Goal: Task Accomplishment & Management: Manage account settings

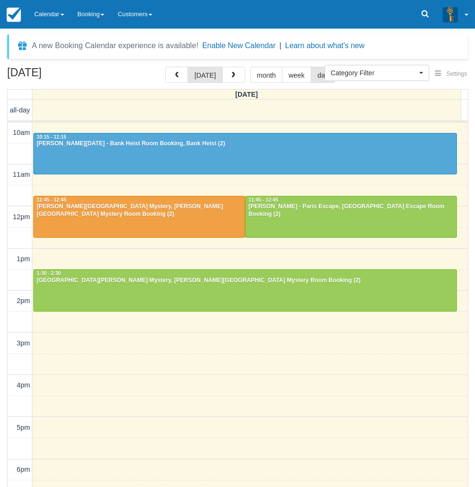
select select
click at [4, 366] on div "October 12, 2025 today month week day Sunday all-day 10am 11am 12pm 1pm 2pm 3pm…" at bounding box center [237, 291] width 475 height 448
click at [39, 8] on link "Calendar" at bounding box center [49, 14] width 43 height 29
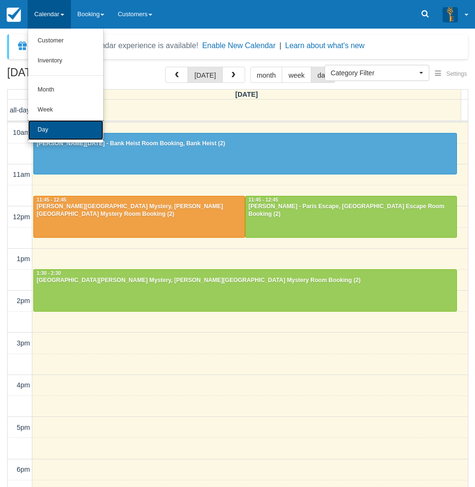
click at [52, 132] on link "Day" at bounding box center [65, 130] width 75 height 20
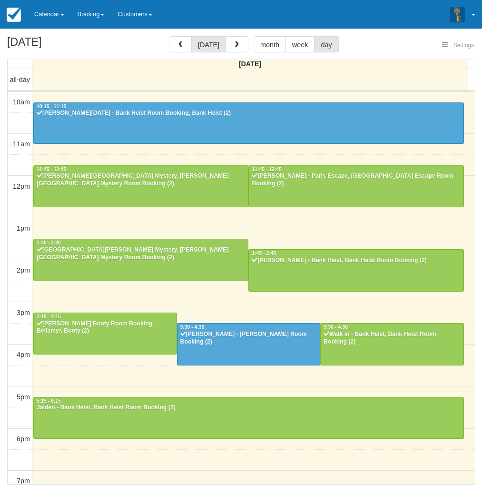
select select
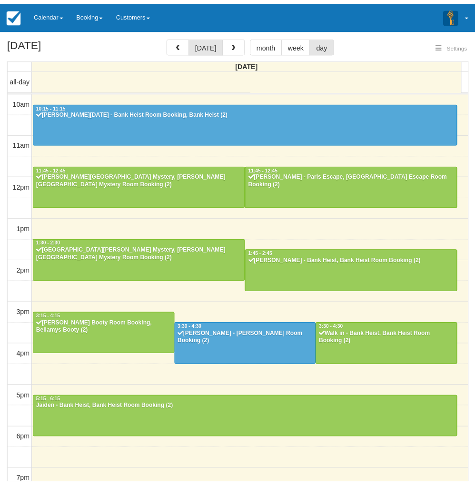
scroll to position [134, 0]
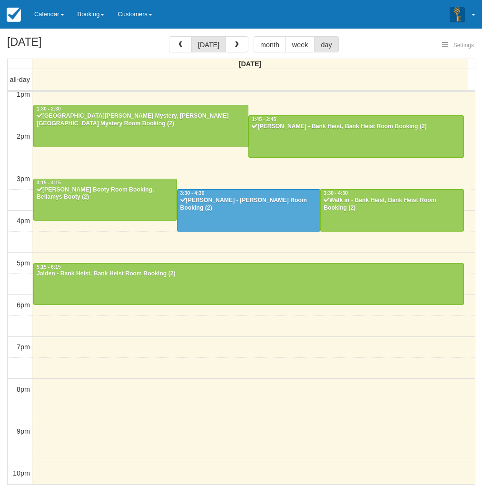
select select
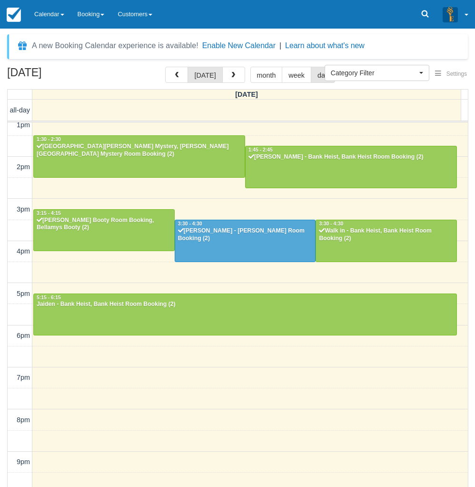
click at [6, 365] on div "October 12, 2025 today month week day Sunday all-day 10am 11am 12pm 1pm 2pm 3pm…" at bounding box center [237, 291] width 475 height 448
click at [244, 234] on div "Bethany - Ransom, Ransom Room Booking (2)" at bounding box center [246, 234] width 136 height 15
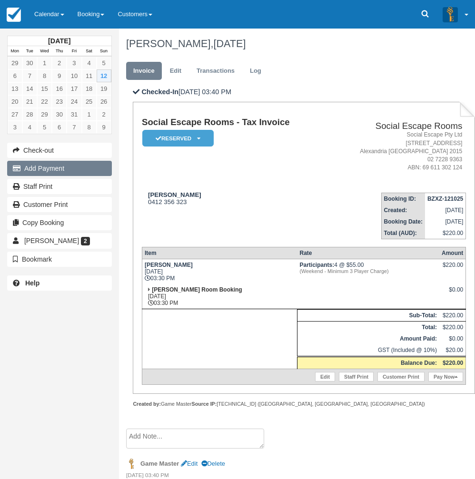
click at [45, 161] on button "Add Payment" at bounding box center [59, 168] width 105 height 15
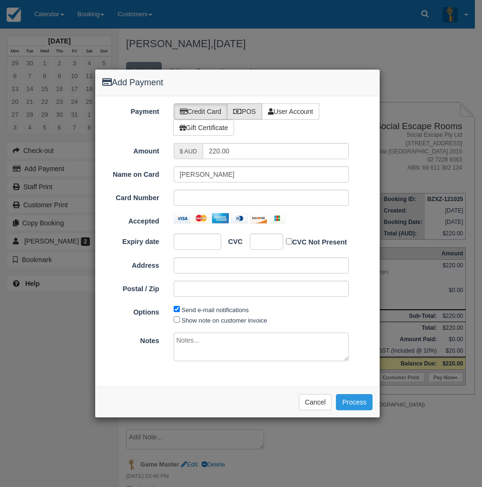
click at [254, 108] on label "POS" at bounding box center [244, 111] width 35 height 16
radio input "true"
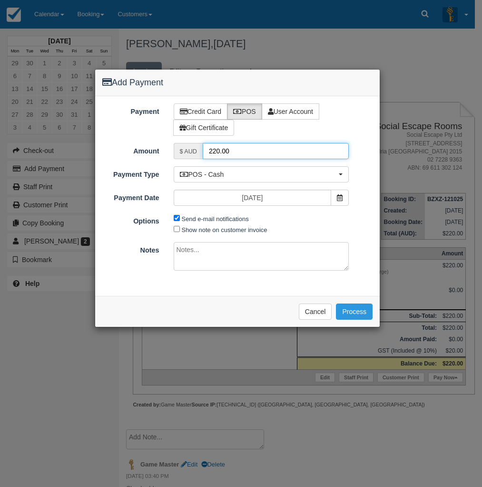
drag, startPoint x: 219, startPoint y: 152, endPoint x: 206, endPoint y: 152, distance: 13.8
click at [206, 152] on input "220.00" at bounding box center [276, 151] width 146 height 16
type input "110.00"
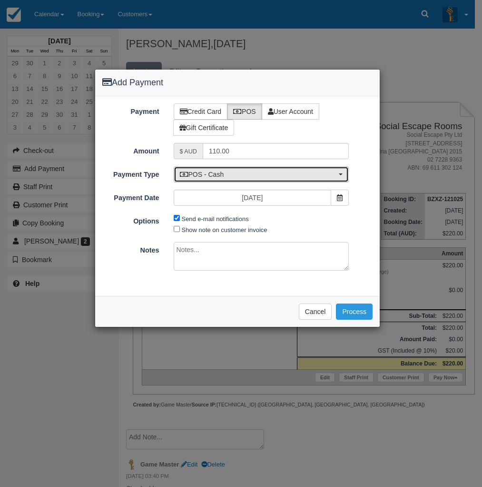
click at [216, 178] on span "POS - Cash" at bounding box center [258, 174] width 157 height 10
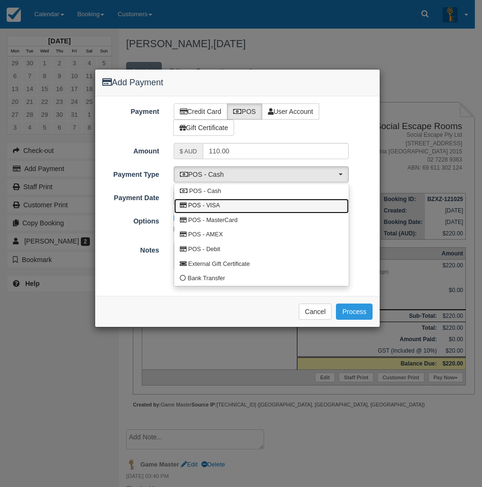
click at [217, 201] on link "POS - VISA" at bounding box center [261, 206] width 175 height 15
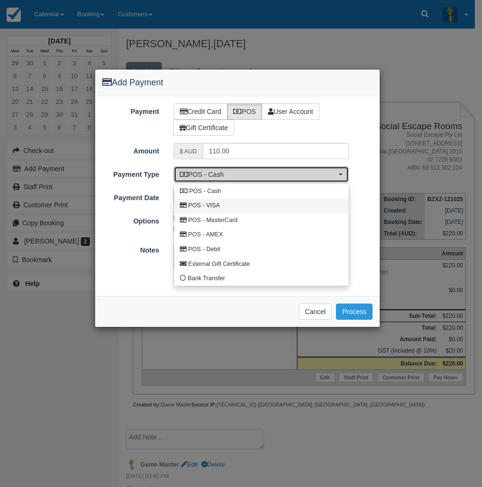
select select "VISA"
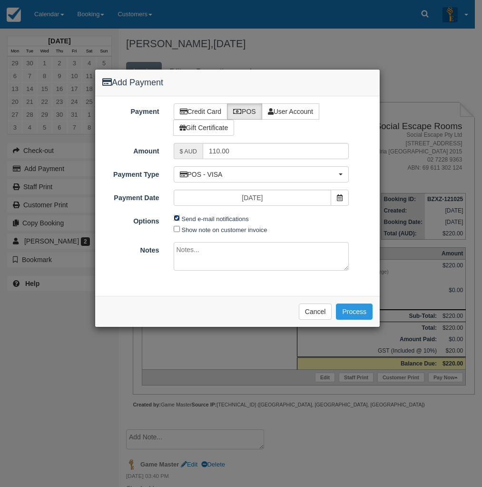
click at [177, 219] on input "Send e-mail notifications" at bounding box center [177, 218] width 6 height 6
checkbox input "false"
click at [363, 310] on button "Process" at bounding box center [354, 311] width 37 height 16
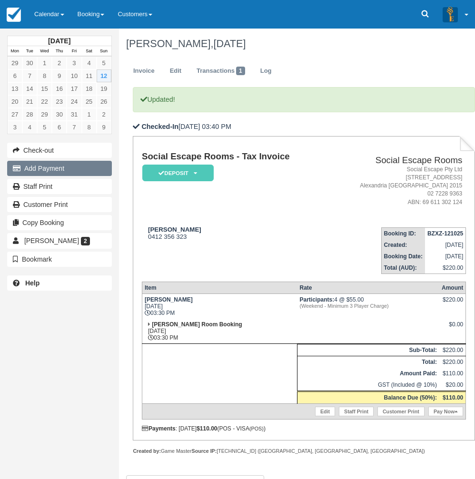
click at [36, 166] on button "Add Payment" at bounding box center [59, 168] width 105 height 15
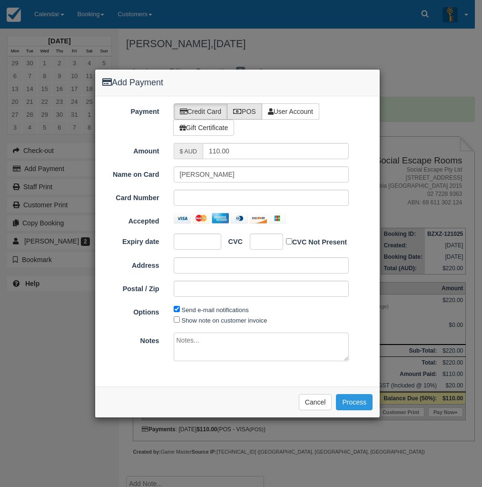
click at [251, 110] on label "POS" at bounding box center [244, 111] width 35 height 16
radio input "true"
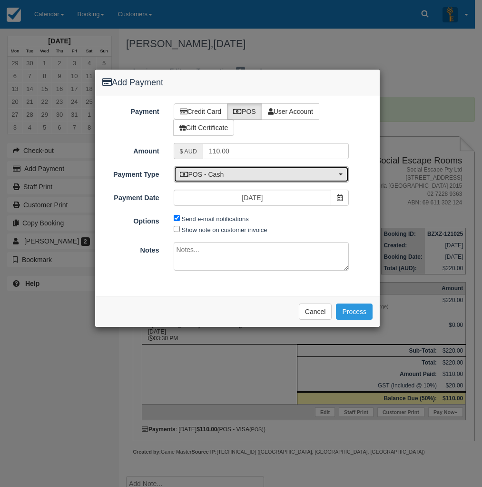
click at [218, 174] on span "POS - Cash" at bounding box center [258, 174] width 157 height 10
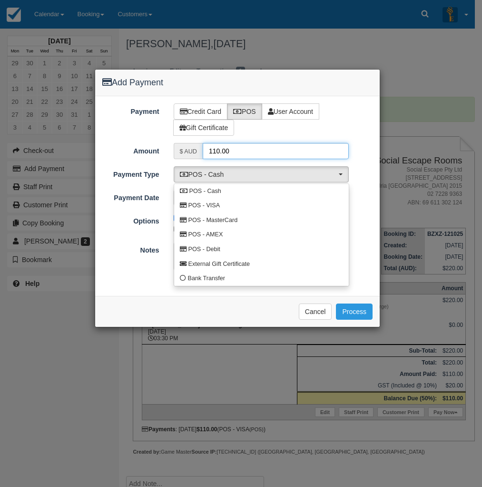
click at [216, 148] on input "110.00" at bounding box center [276, 151] width 146 height 16
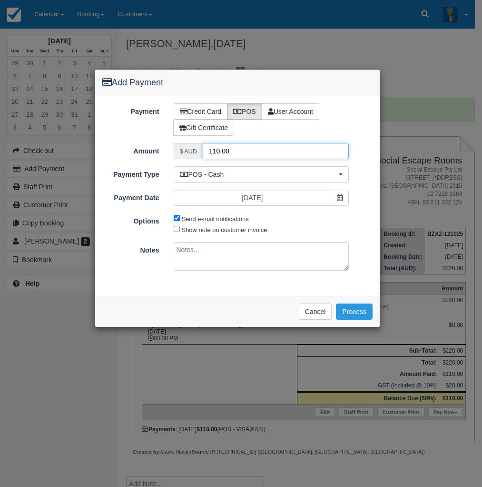
drag, startPoint x: 218, startPoint y: 149, endPoint x: 206, endPoint y: 149, distance: 11.9
click at [206, 149] on input "110.00" at bounding box center [276, 151] width 146 height 16
type input "55.00"
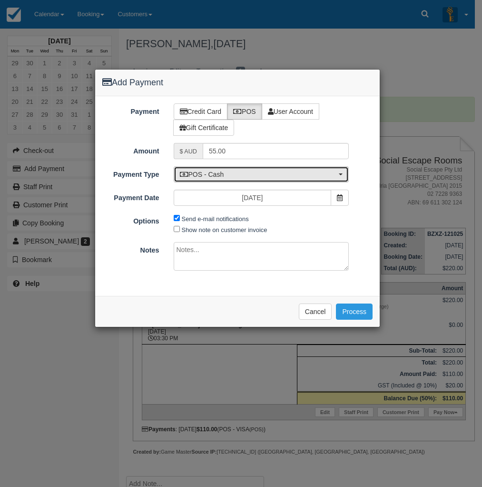
click at [229, 176] on span "POS - Cash" at bounding box center [258, 174] width 157 height 10
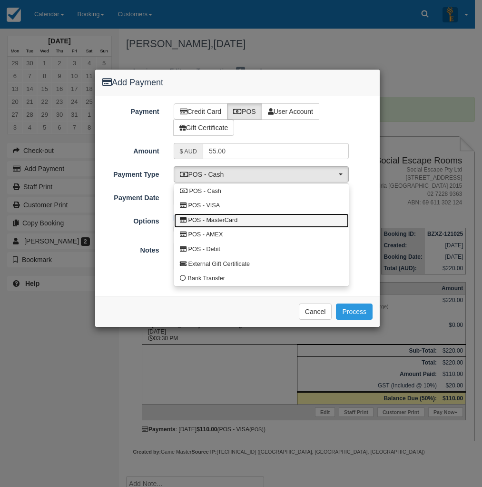
click at [223, 219] on span "POS - MasterCard" at bounding box center [214, 220] width 50 height 9
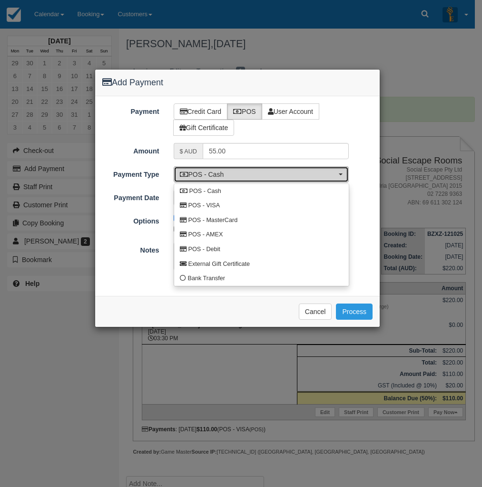
select select "MC"
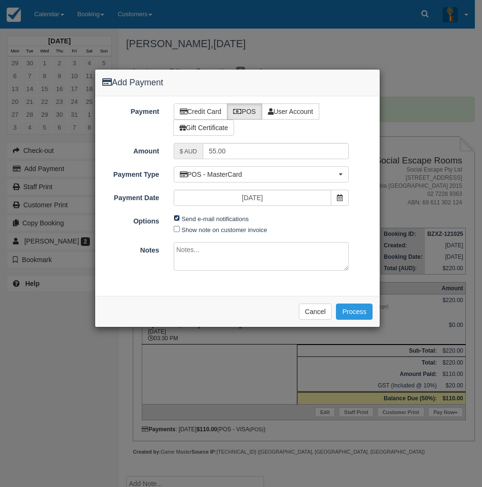
click at [175, 218] on input "Send e-mail notifications" at bounding box center [177, 218] width 6 height 6
checkbox input "false"
click at [356, 311] on button "Process" at bounding box center [354, 311] width 37 height 16
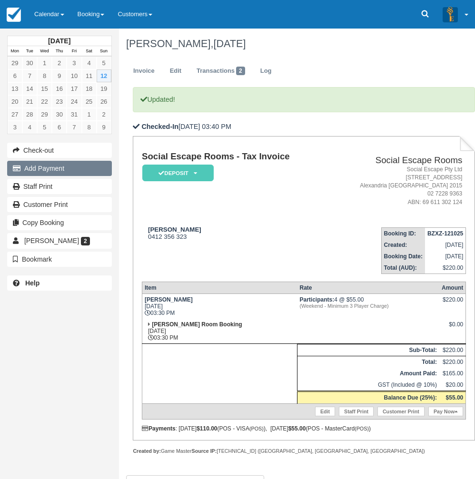
click at [35, 170] on button "Add Payment" at bounding box center [59, 168] width 105 height 15
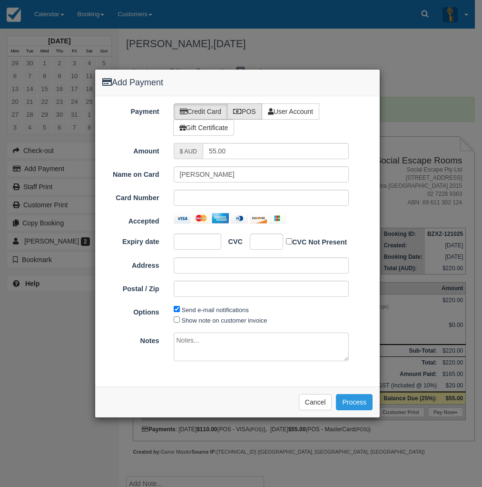
click at [250, 113] on label "POS" at bounding box center [244, 111] width 35 height 16
radio input "true"
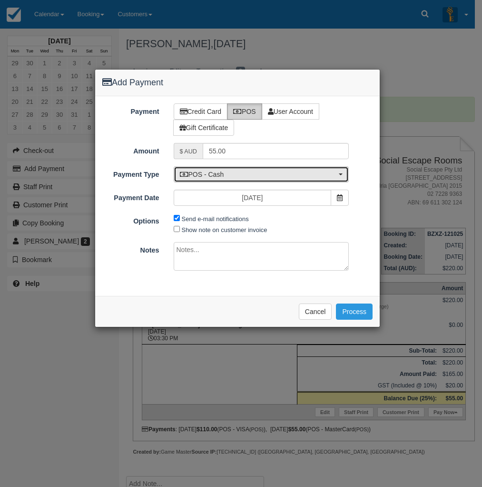
click at [238, 177] on span "POS - Cash" at bounding box center [258, 174] width 157 height 10
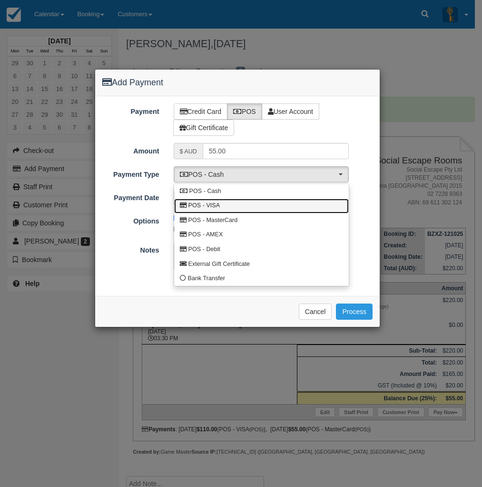
click at [214, 203] on span "POS - VISA" at bounding box center [205, 205] width 32 height 9
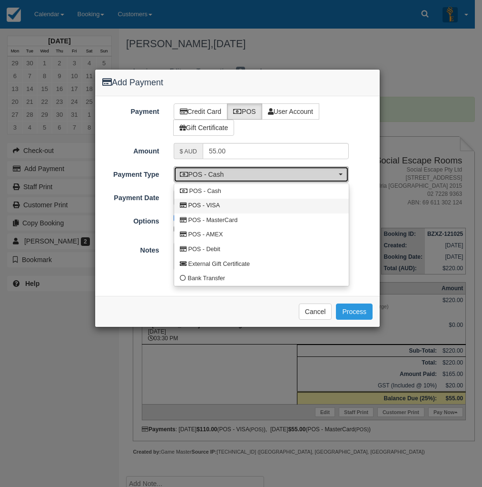
select select "VISA"
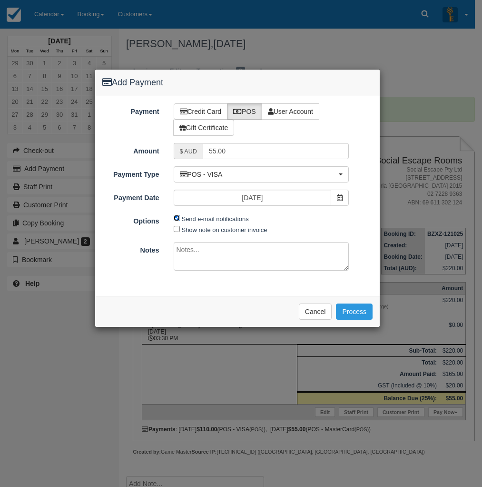
click at [175, 218] on input "Send e-mail notifications" at bounding box center [177, 218] width 6 height 6
checkbox input "false"
click at [354, 313] on button "Process" at bounding box center [354, 311] width 37 height 16
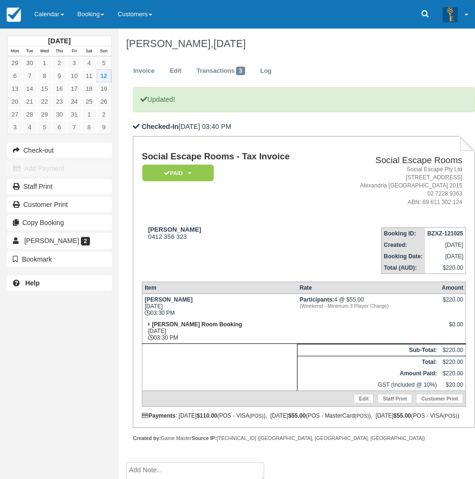
click at [9, 372] on div "[DATE] Mon Tue Wed Thu Fri Sat Sun 29 30 1 2 3 4 5 6 7 8 9 10 11 12 13 14 15 16…" at bounding box center [59, 239] width 119 height 479
